Goal: Find specific page/section: Find specific page/section

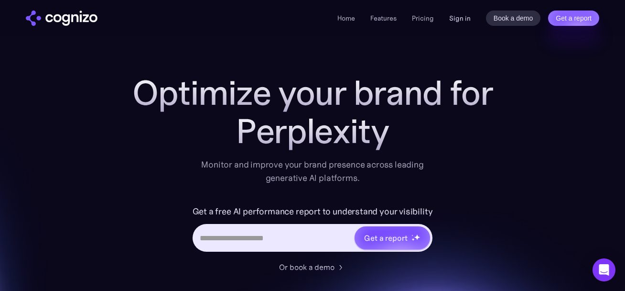
click at [463, 16] on link "Sign in" at bounding box center [460, 17] width 22 height 11
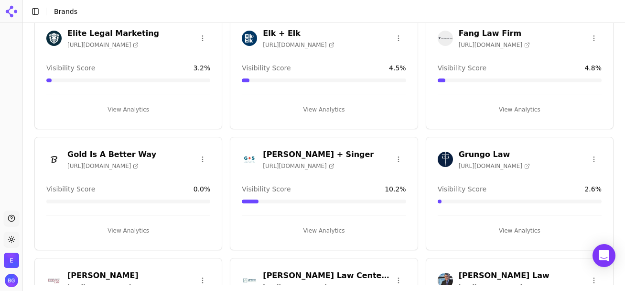
scroll to position [424, 0]
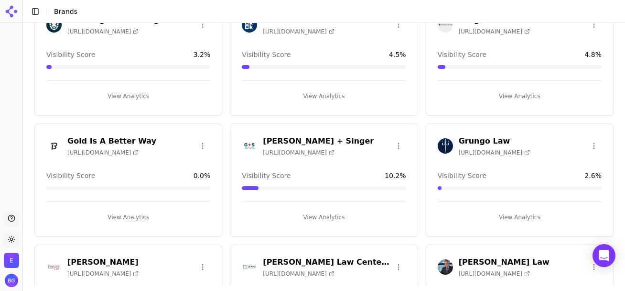
click at [278, 140] on h3 "[PERSON_NAME] + Singer" at bounding box center [318, 140] width 111 height 11
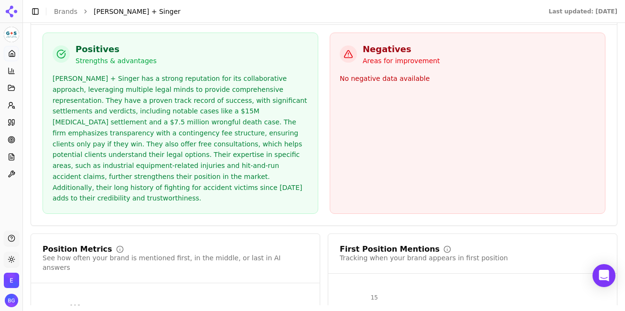
scroll to position [1960, 0]
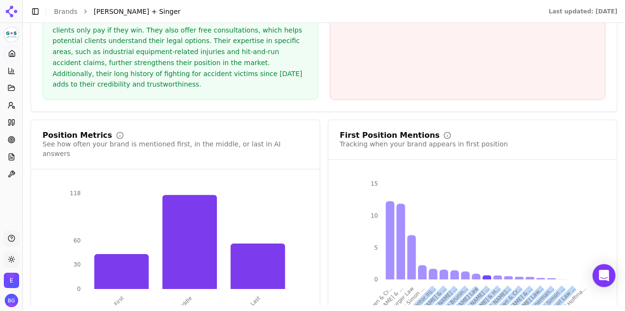
drag, startPoint x: 565, startPoint y: 233, endPoint x: 420, endPoint y: 241, distance: 146.0
click at [420, 241] on icon "Brown & Cr... [PERSON_NAME] & ... Burger Law The Simon ... Cantor Inj... [PERSO…" at bounding box center [472, 262] width 243 height 167
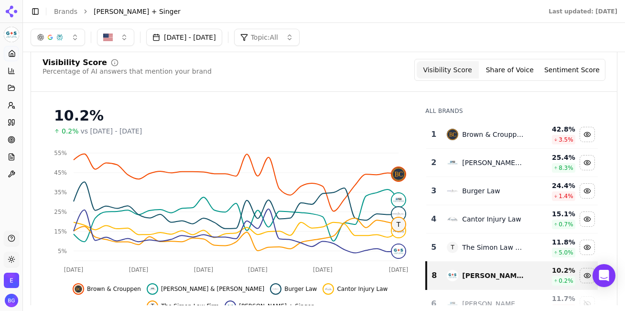
scroll to position [0, 0]
